Goal: Transaction & Acquisition: Subscribe to service/newsletter

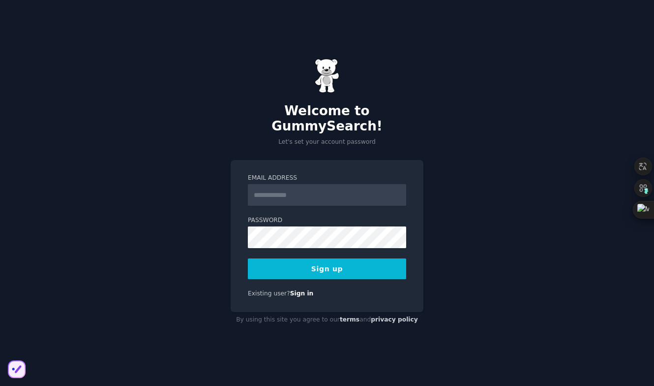
type input "**********"
click at [318, 268] on button "Sign up" at bounding box center [327, 268] width 158 height 21
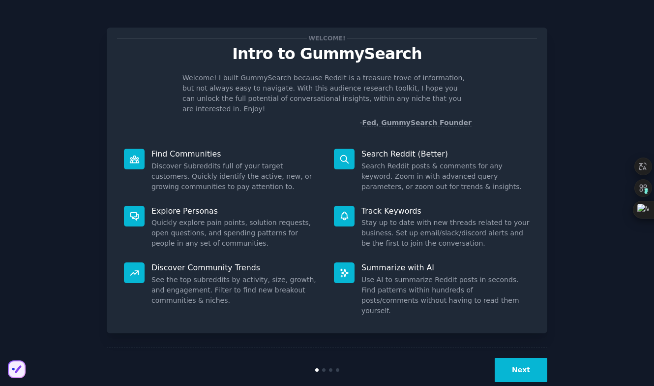
click at [424, 319] on div "Welcome! Intro to GummySearch Welcome! I built GummySearch because Reddit is a …" at bounding box center [327, 203] width 441 height 378
click at [513, 358] on button "Next" at bounding box center [521, 370] width 53 height 24
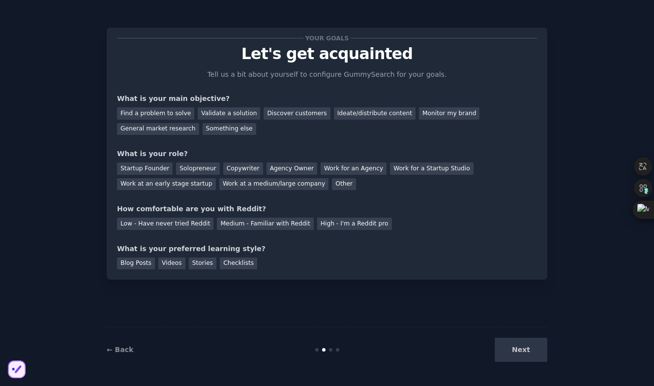
click at [513, 346] on div "Next" at bounding box center [473, 349] width 147 height 24
click at [174, 114] on div "Find a problem to solve" at bounding box center [155, 113] width 77 height 12
click at [177, 127] on div "General market research" at bounding box center [158, 129] width 82 height 12
click at [180, 113] on div "Find a problem to solve" at bounding box center [155, 113] width 77 height 12
click at [150, 171] on div "Startup Founder" at bounding box center [145, 168] width 56 height 12
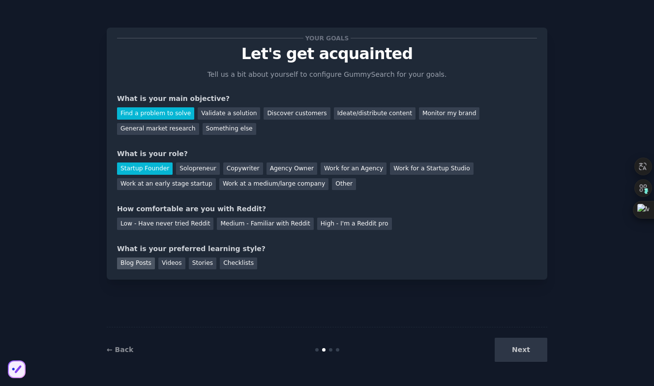
click at [143, 261] on div "Blog Posts" at bounding box center [136, 263] width 38 height 12
click at [170, 260] on div "Videos" at bounding box center [171, 263] width 27 height 12
click at [139, 257] on div "Blog Posts" at bounding box center [136, 263] width 38 height 12
click at [230, 209] on div "How comfortable are you with Reddit?" at bounding box center [327, 209] width 420 height 10
click at [274, 225] on div "Medium - Familiar with Reddit" at bounding box center [265, 223] width 96 height 12
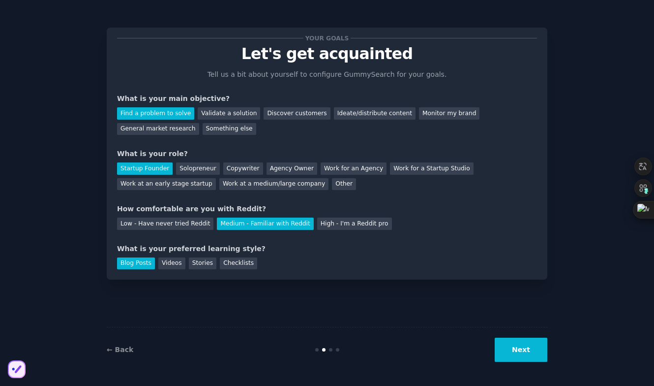
click at [512, 349] on button "Next" at bounding box center [521, 349] width 53 height 24
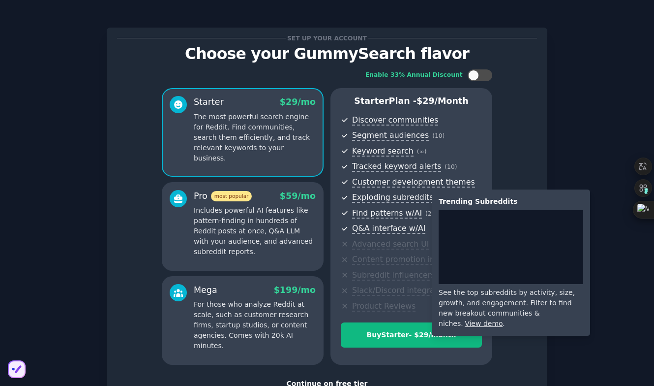
click at [404, 197] on span "Exploding subreddits" at bounding box center [392, 197] width 81 height 10
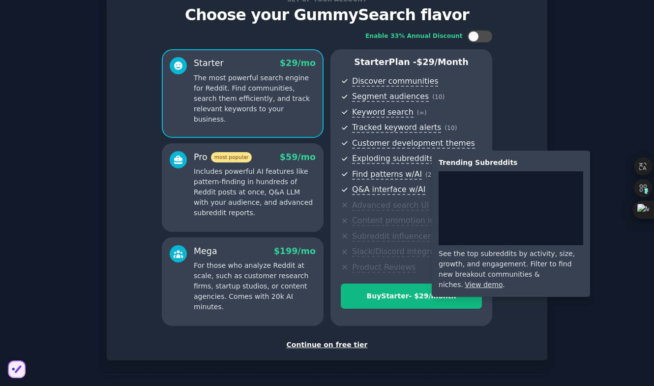
click at [404, 197] on ul "Discover communities Segment audiences ( 10 ) Keyword search ( ∞ ) Tracked keyw…" at bounding box center [411, 174] width 141 height 198
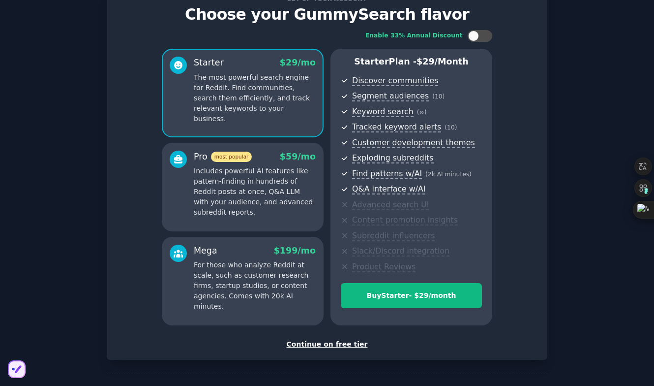
scroll to position [38, 0]
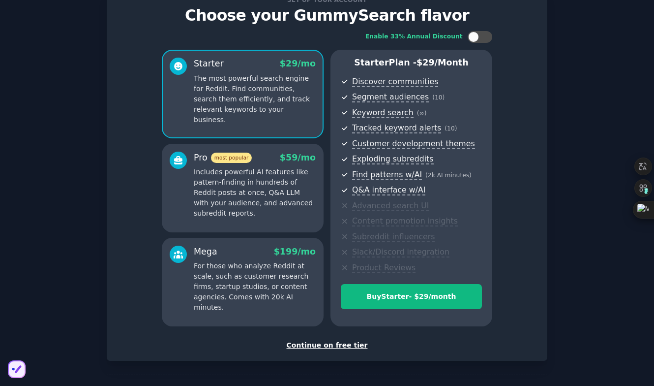
click at [289, 198] on p "Includes powerful AI features like pattern-finding in hundreds of Reddit posts …" at bounding box center [255, 193] width 122 height 52
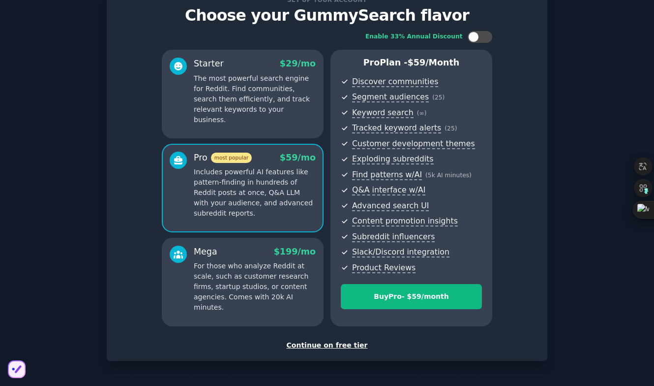
click at [372, 180] on span "Find patterns w/AI ( 5k AI minutes )" at bounding box center [417, 175] width 130 height 12
click at [257, 94] on p "The most powerful search engine for Reddit. Find communities, search them effic…" at bounding box center [255, 99] width 122 height 52
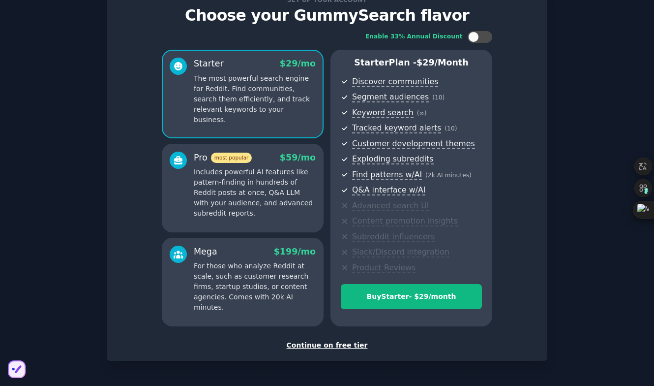
click at [268, 254] on div "Mega $ 199 /mo" at bounding box center [255, 251] width 122 height 12
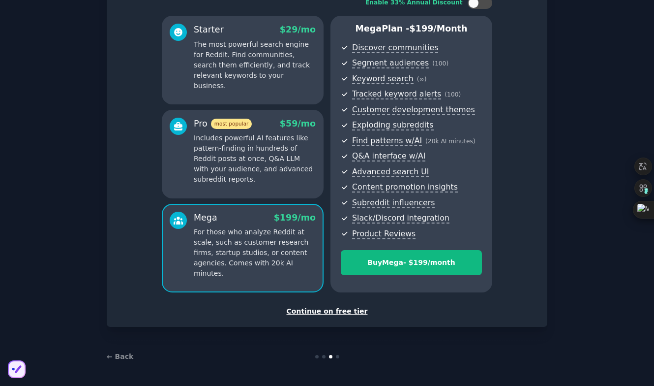
scroll to position [0, 0]
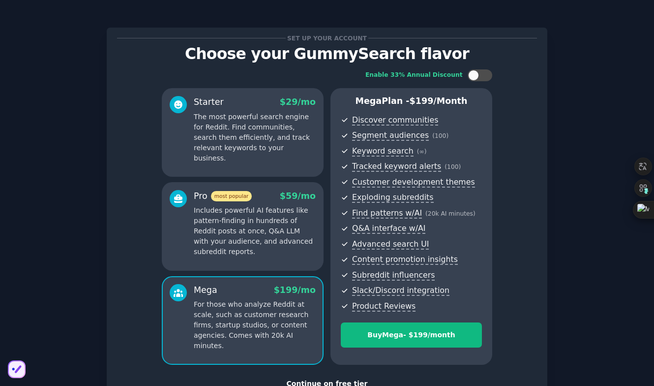
click at [276, 129] on p "The most powerful search engine for Reddit. Find communities, search them effic…" at bounding box center [255, 138] width 122 height 52
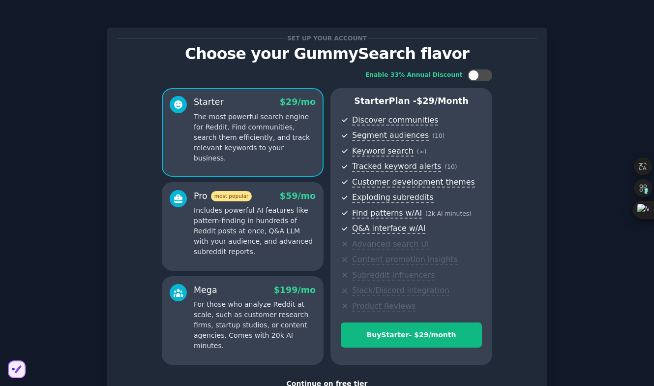
scroll to position [15, 0]
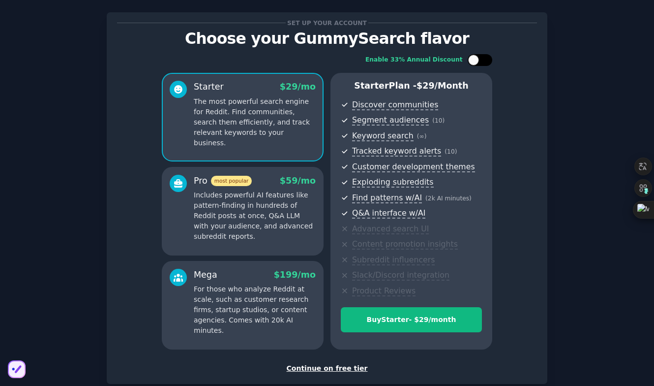
click at [473, 60] on div at bounding box center [473, 60] width 11 height 11
click at [484, 56] on div at bounding box center [486, 60] width 11 height 11
checkbox input "false"
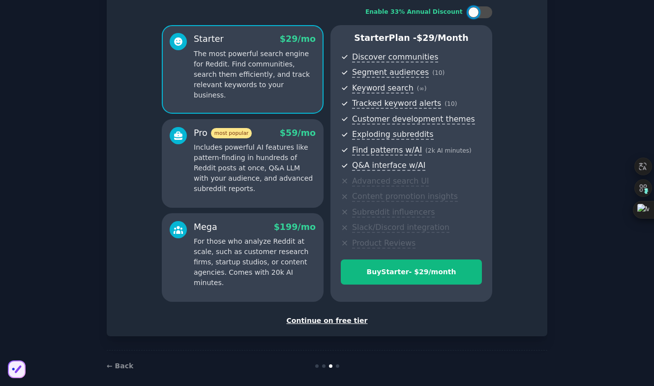
scroll to position [72, 0]
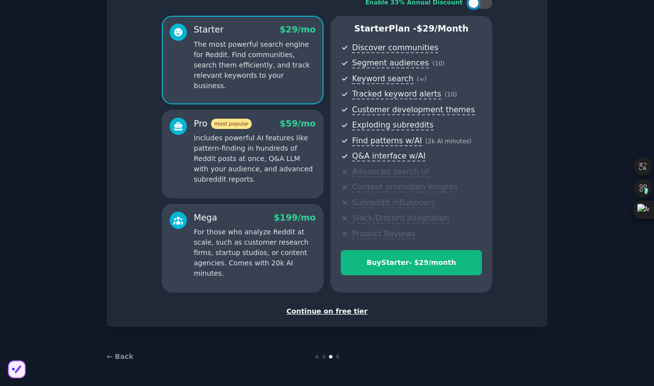
click at [315, 309] on div "Continue on free tier" at bounding box center [327, 311] width 420 height 10
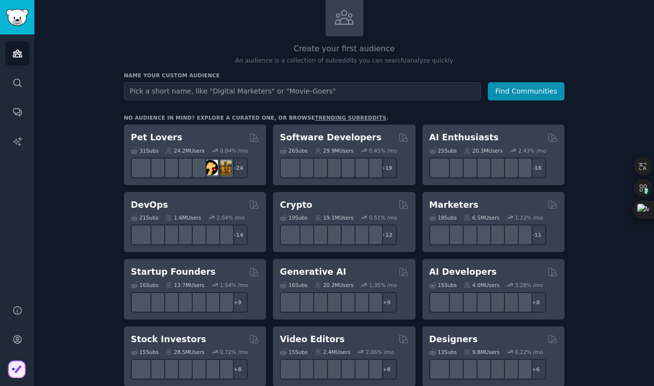
scroll to position [70, 0]
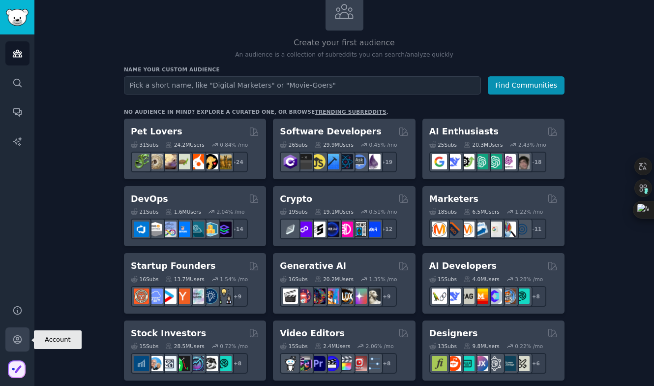
click at [17, 331] on link "Account" at bounding box center [17, 339] width 24 height 24
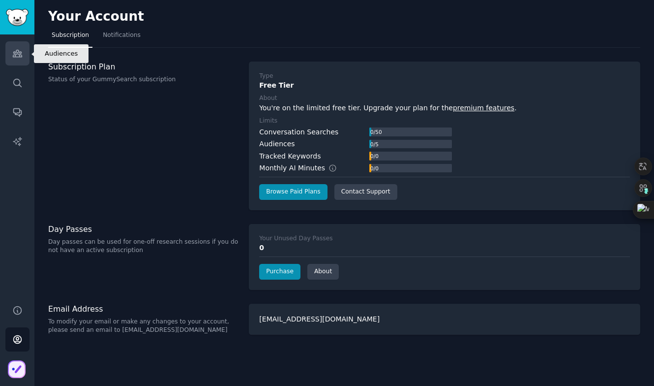
click at [17, 62] on link "Audiences" at bounding box center [17, 53] width 24 height 24
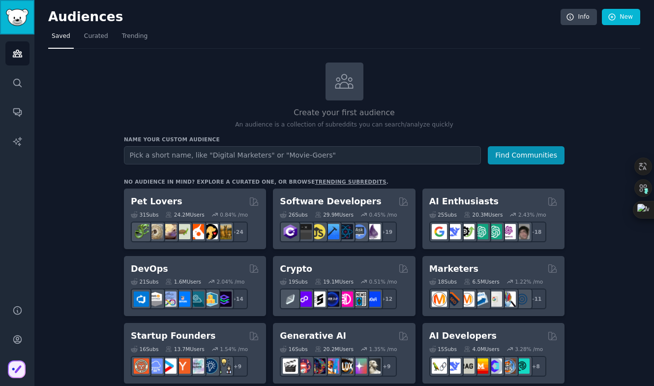
click at [26, 22] on img "Sidebar" at bounding box center [17, 17] width 23 height 17
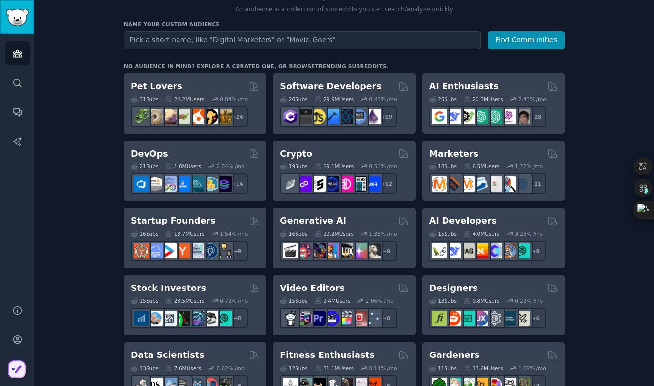
scroll to position [117, 0]
